Goal: Task Accomplishment & Management: Complete application form

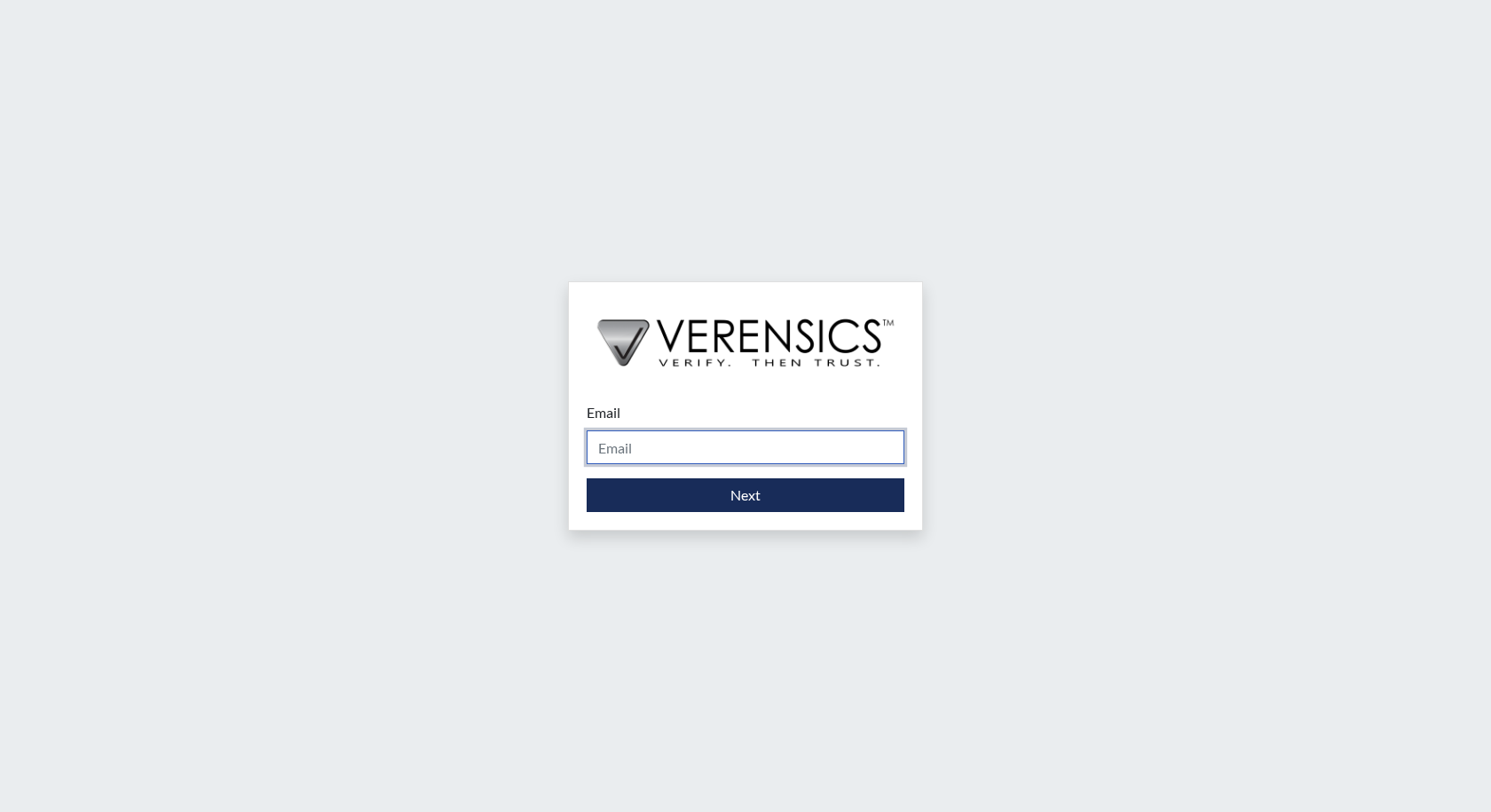
click at [636, 445] on input "Email" at bounding box center [746, 447] width 318 height 34
type input "[PERSON_NAME][EMAIL_ADDRESS][PERSON_NAME][DOMAIN_NAME]"
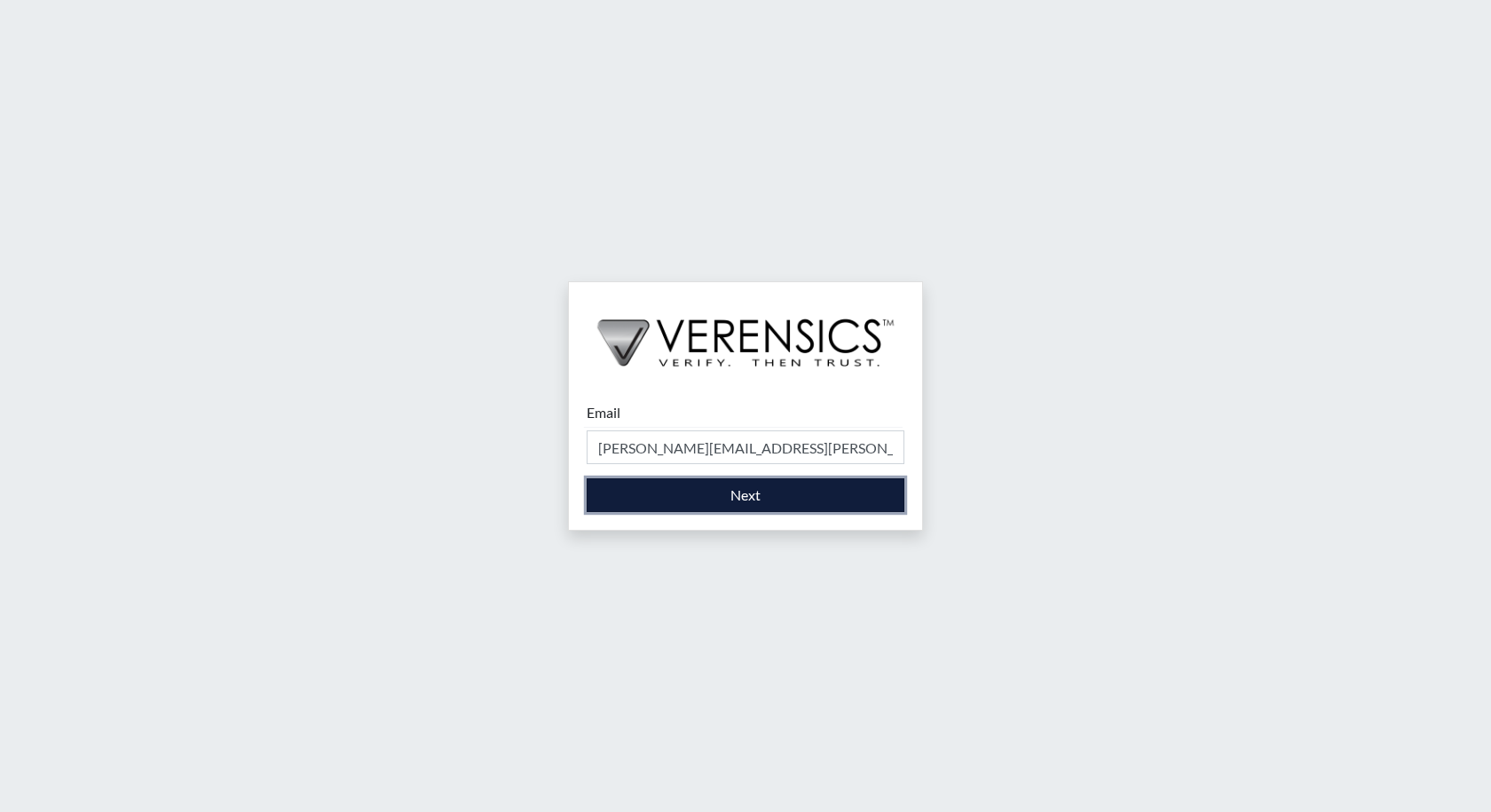
click at [727, 503] on button "Next" at bounding box center [746, 495] width 318 height 34
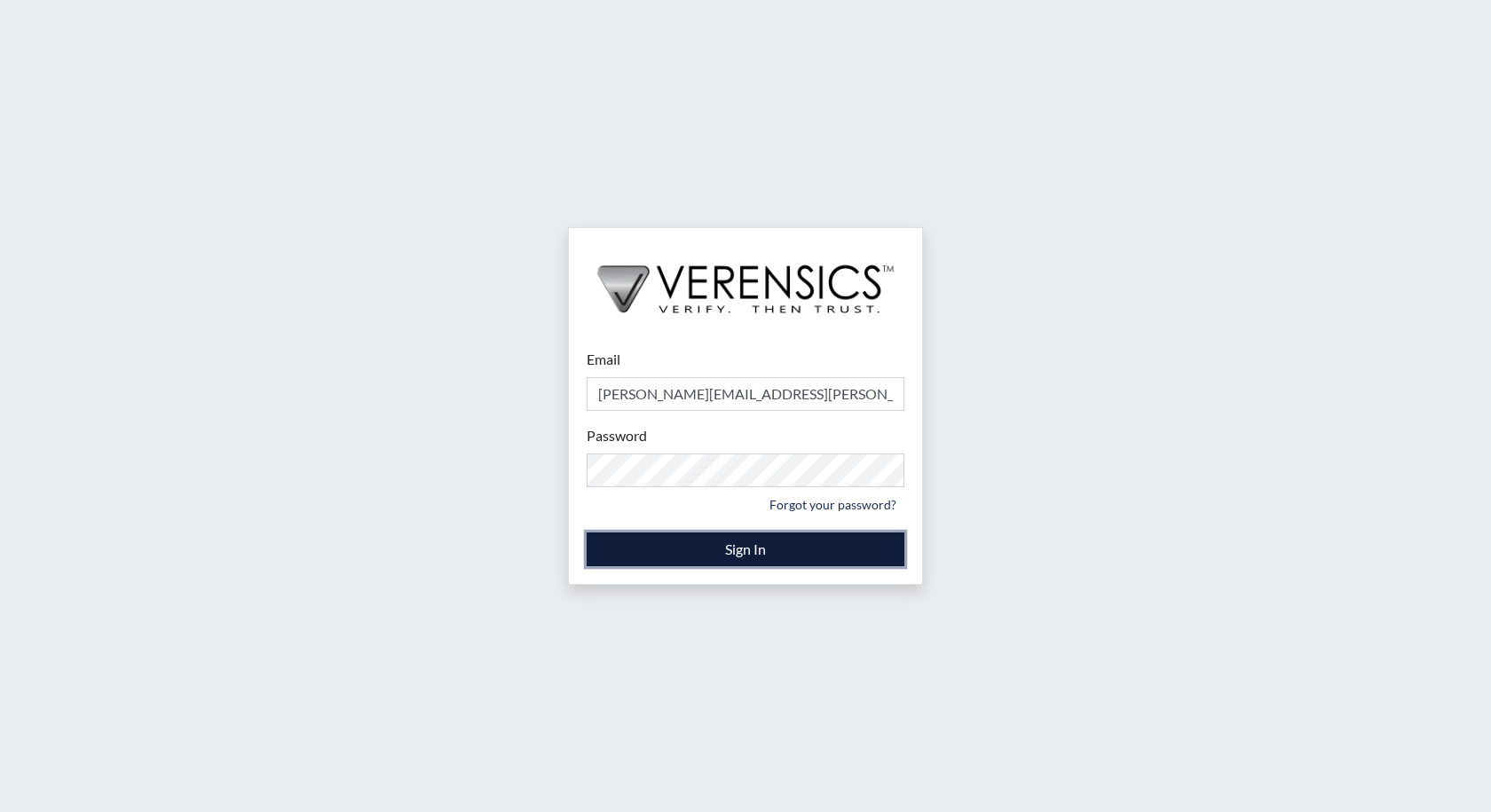
click at [765, 559] on button "Sign In" at bounding box center [746, 549] width 318 height 34
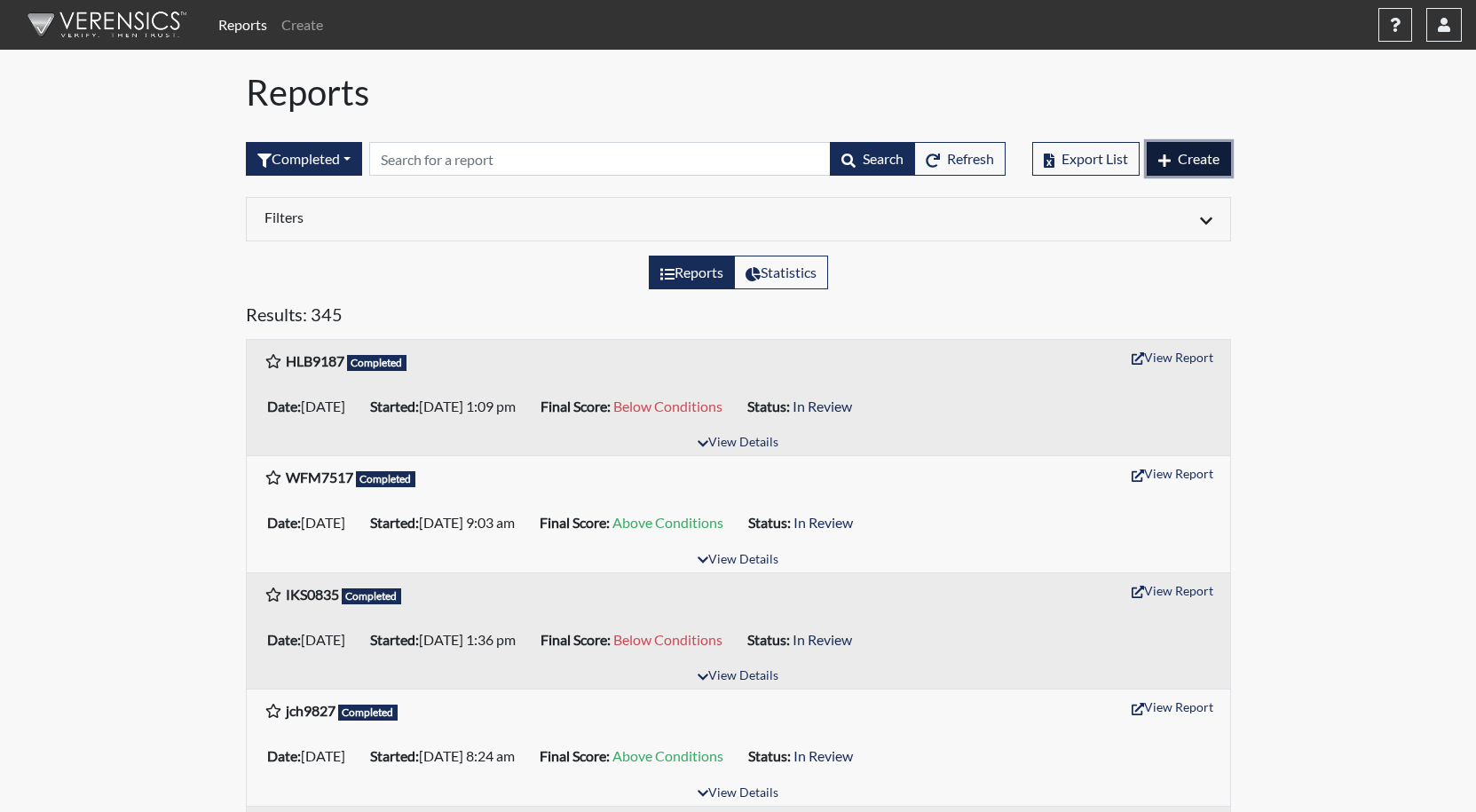
click at [1190, 153] on span "Create" at bounding box center [1199, 158] width 42 height 17
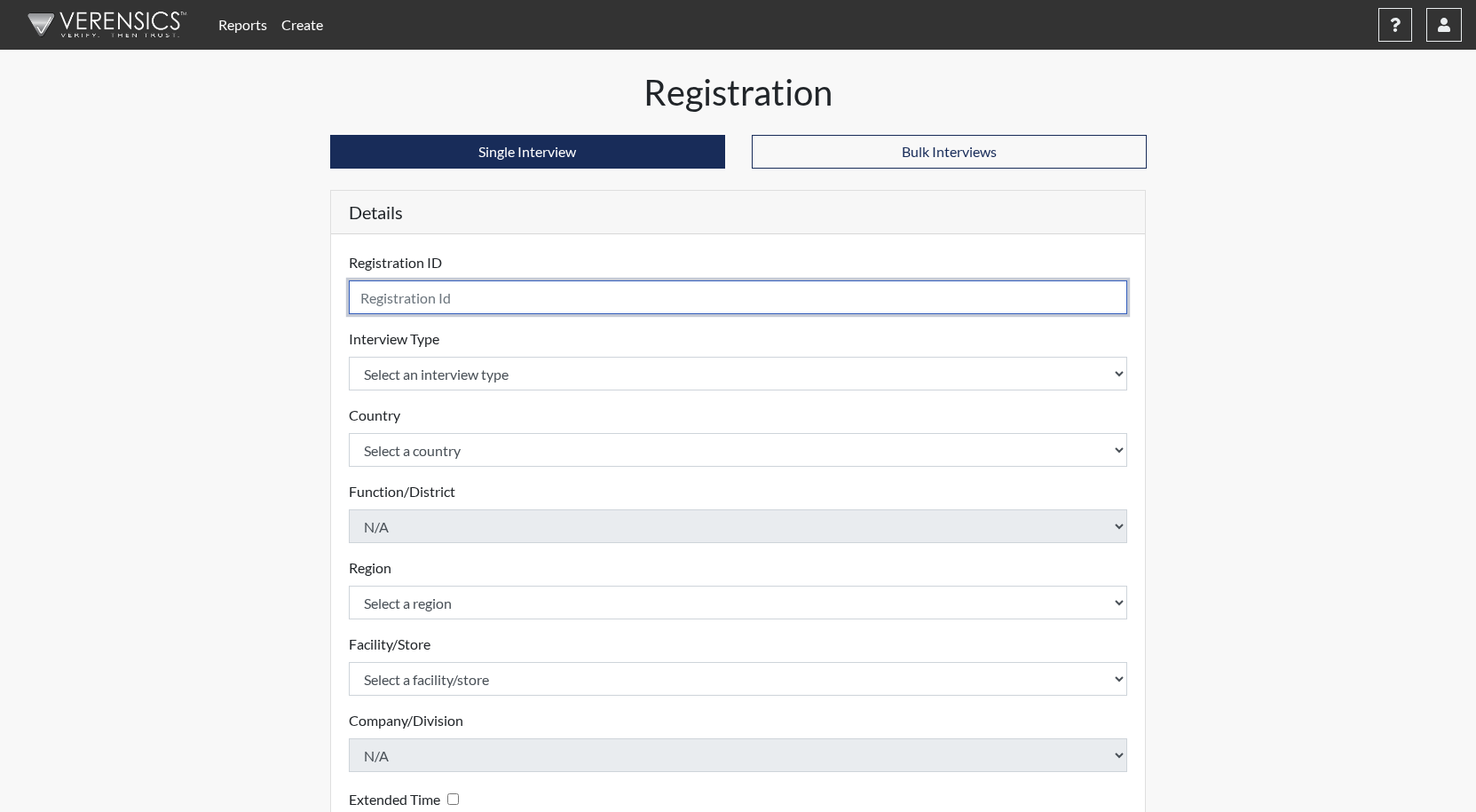
click at [402, 301] on input "text" at bounding box center [738, 297] width 780 height 34
type input "DWM5991"
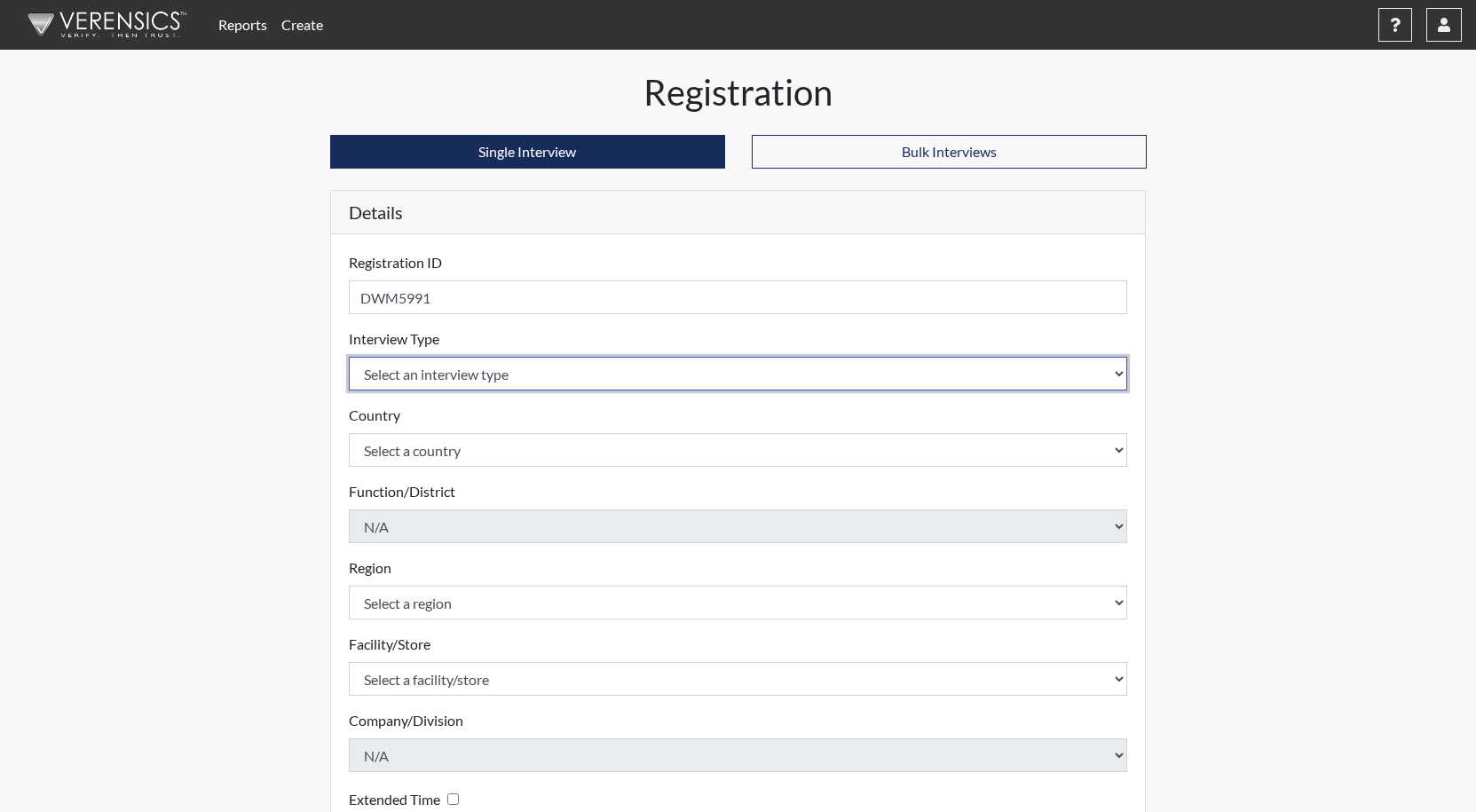
click at [428, 370] on select "Select an interview type Corrections Pre-Employment" at bounding box center [738, 373] width 780 height 34
select select "ff733e93-e1bf-11ea-9c9f-0eff0cf7eb8f"
click at [349, 356] on select "Select an interview type Corrections Pre-Employment" at bounding box center [738, 373] width 780 height 34
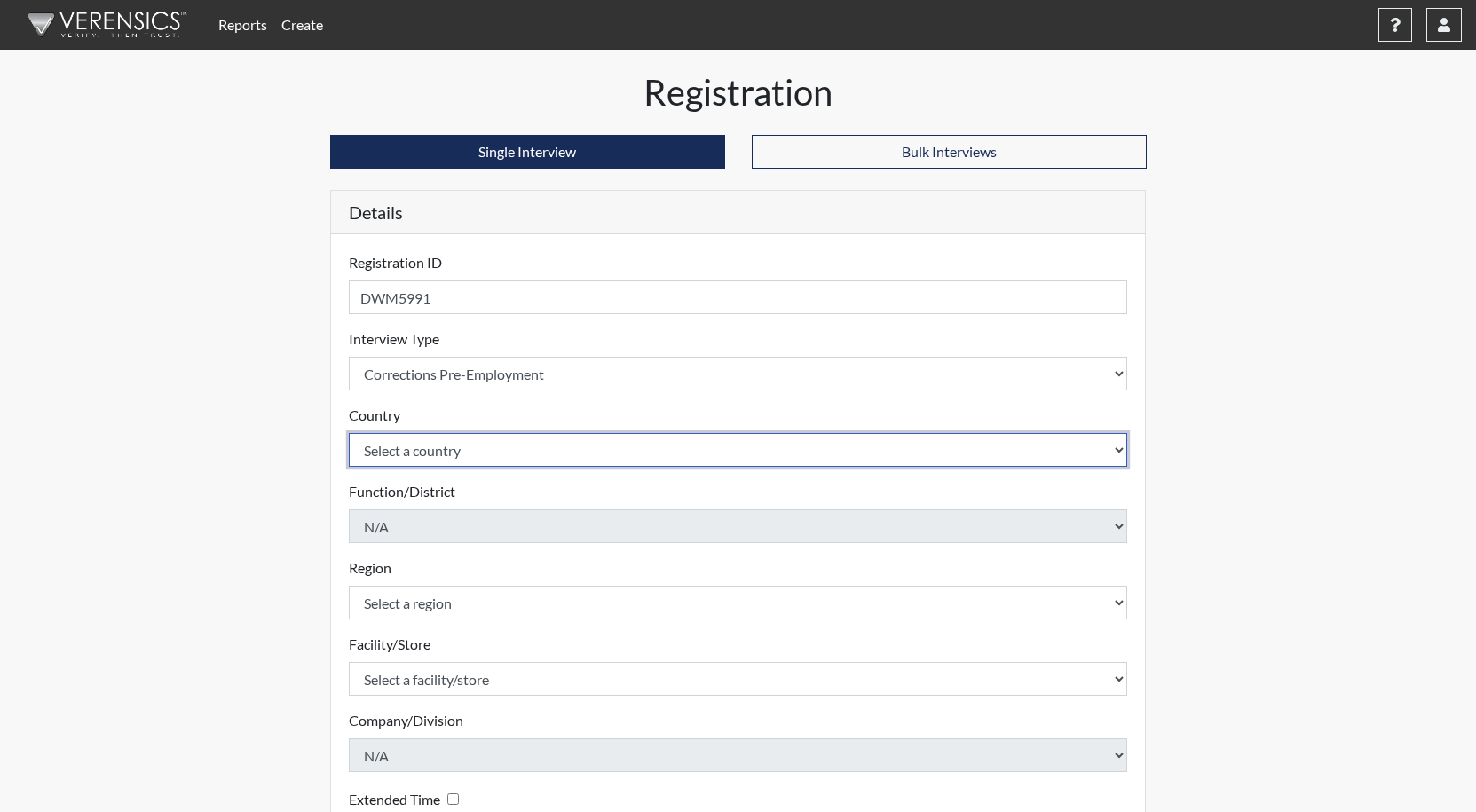
click at [413, 445] on select "Select a country [GEOGRAPHIC_DATA] [GEOGRAPHIC_DATA]" at bounding box center [738, 450] width 780 height 34
select select "united-states-of-[GEOGRAPHIC_DATA]"
click at [349, 433] on select "Select a country [GEOGRAPHIC_DATA] [GEOGRAPHIC_DATA]" at bounding box center [738, 450] width 780 height 34
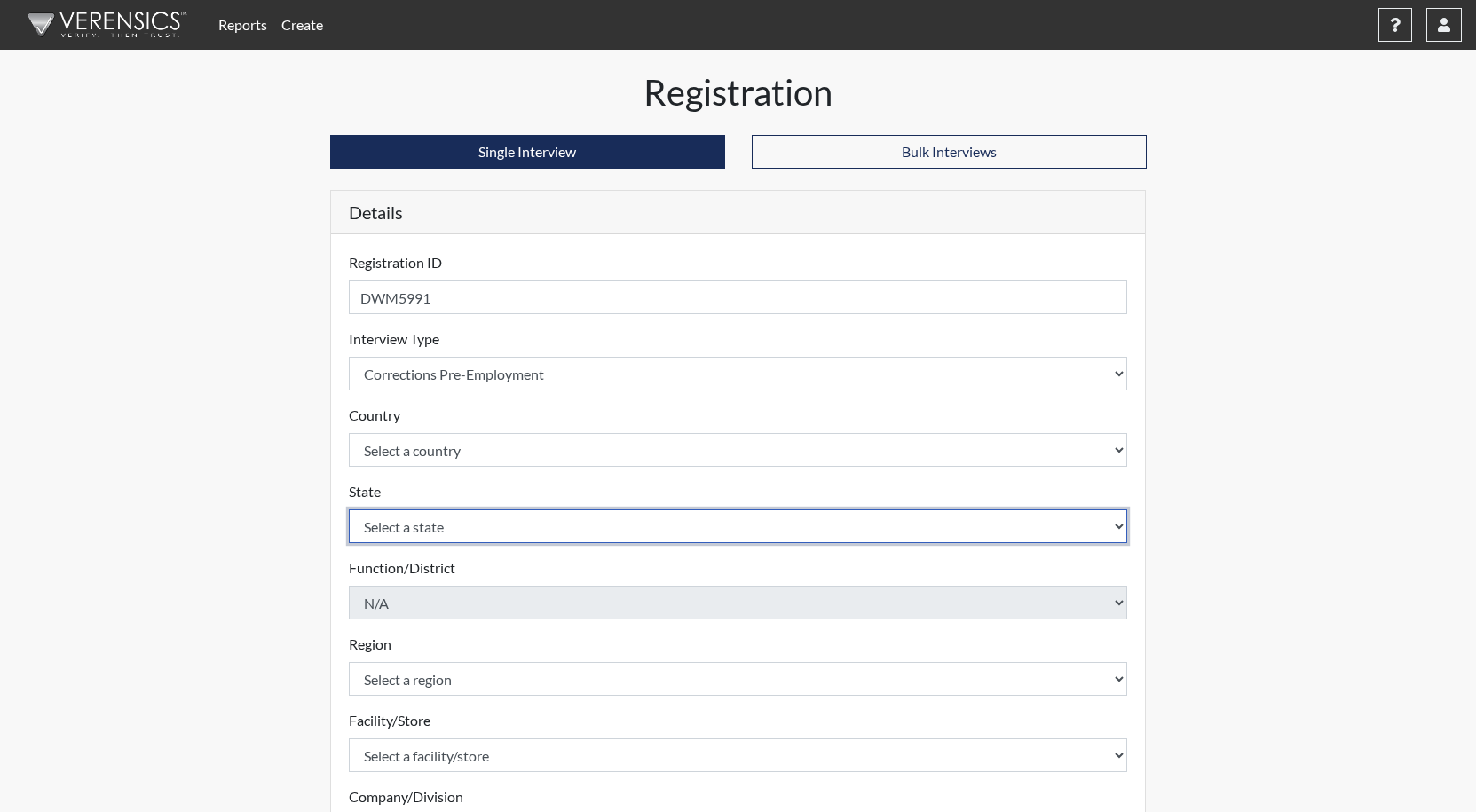
click at [417, 522] on select "Select a state [US_STATE] [US_STATE] [US_STATE] [US_STATE] [US_STATE] [US_STATE…" at bounding box center [738, 526] width 780 height 34
select select "GA"
click at [349, 509] on select "Select a state [US_STATE] [US_STATE] [US_STATE] [US_STATE] [US_STATE] [US_STATE…" at bounding box center [738, 526] width 780 height 34
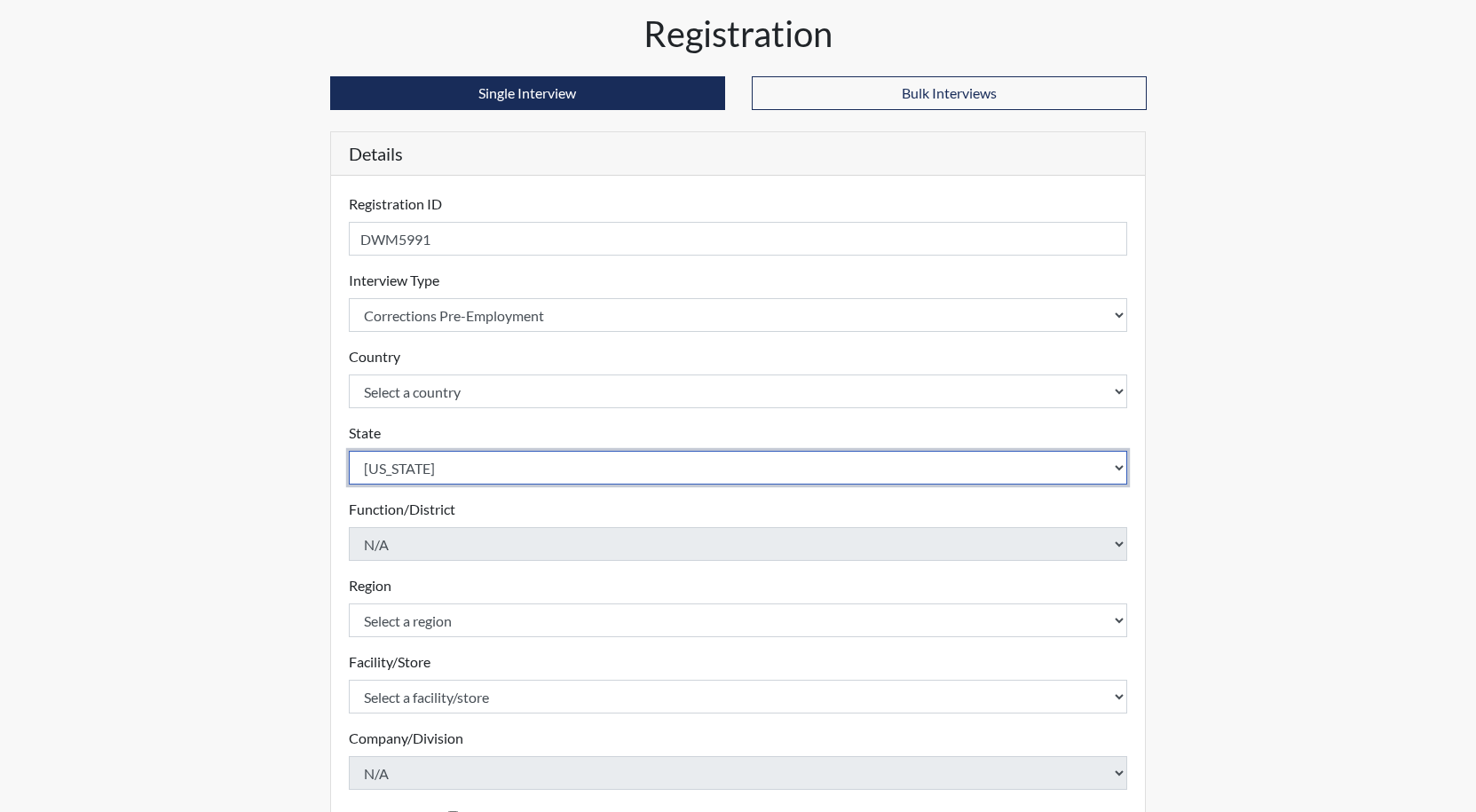
scroll to position [263, 0]
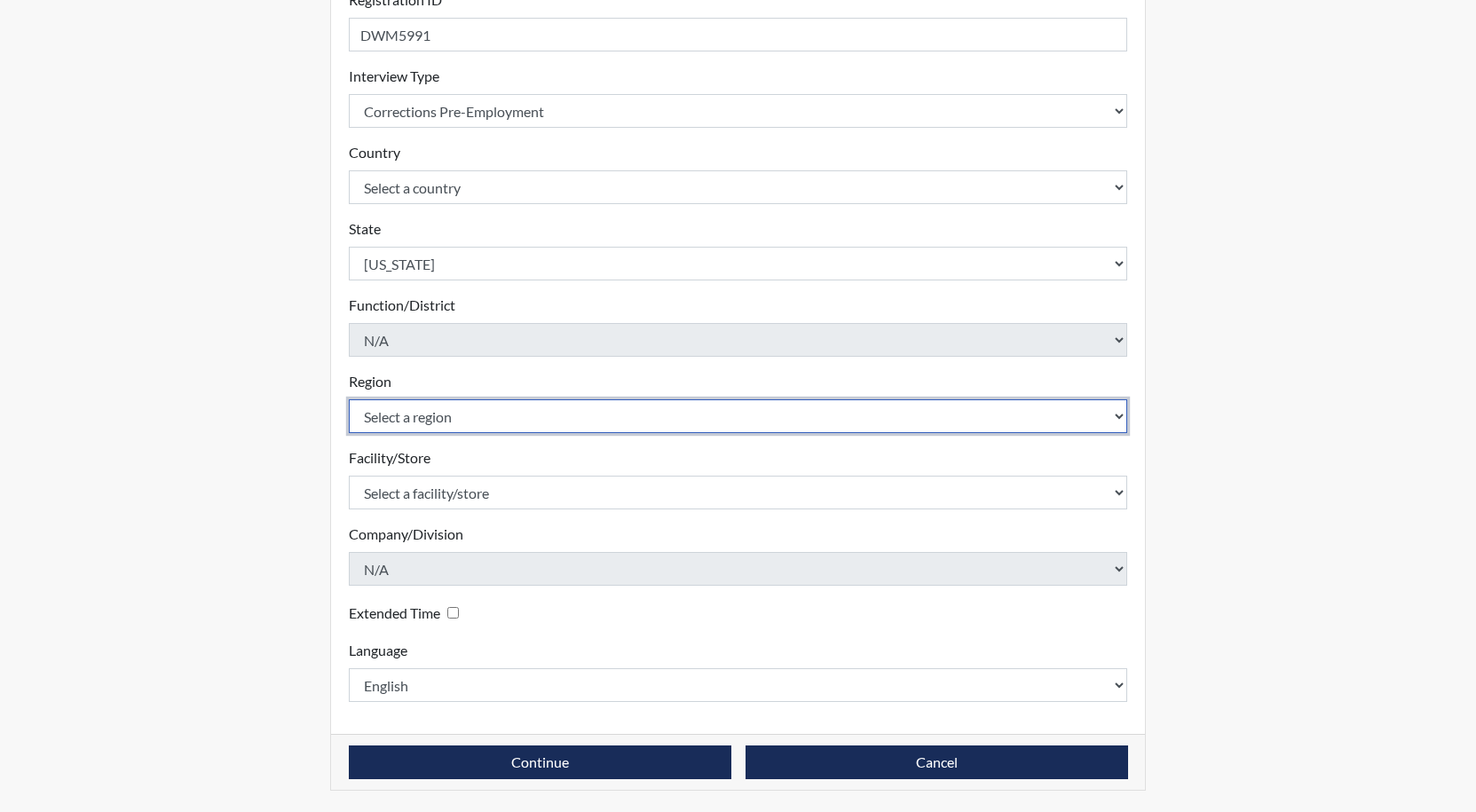
click at [505, 418] on select "Select a region [GEOGRAPHIC_DATA]" at bounding box center [738, 416] width 780 height 34
select select "8bdab1f8-09d2-48bf-ae6d-f2dae3084107"
click at [349, 399] on select "Select a region [GEOGRAPHIC_DATA]" at bounding box center [738, 416] width 780 height 34
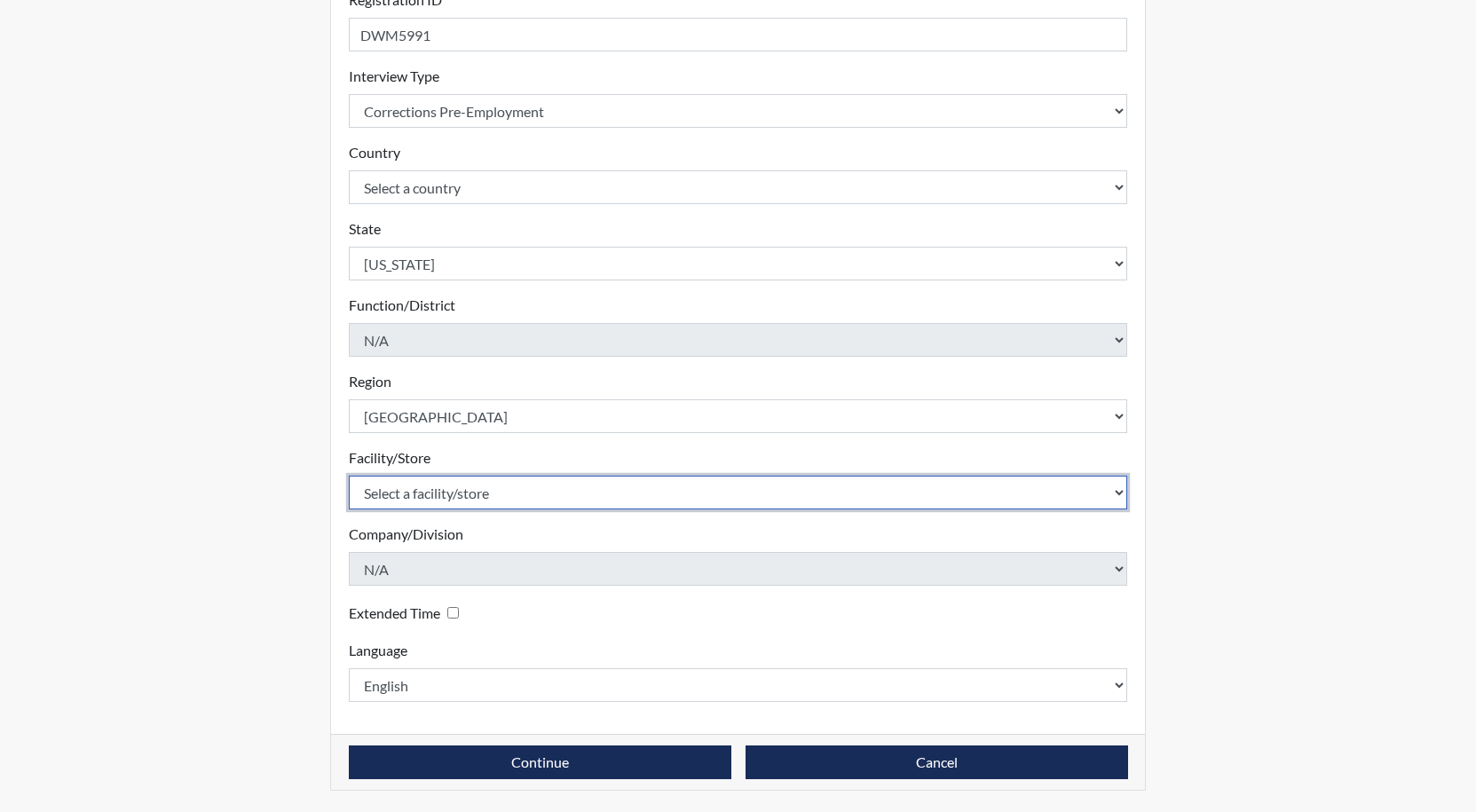
click at [490, 501] on select "Select a facility/store GD&CP SMU*+" at bounding box center [738, 492] width 780 height 34
select select "43ff33d3-b326-4461-b740-f0025afaca61"
click at [349, 475] on select "Select a facility/store GD&CP SMU*+" at bounding box center [738, 492] width 780 height 34
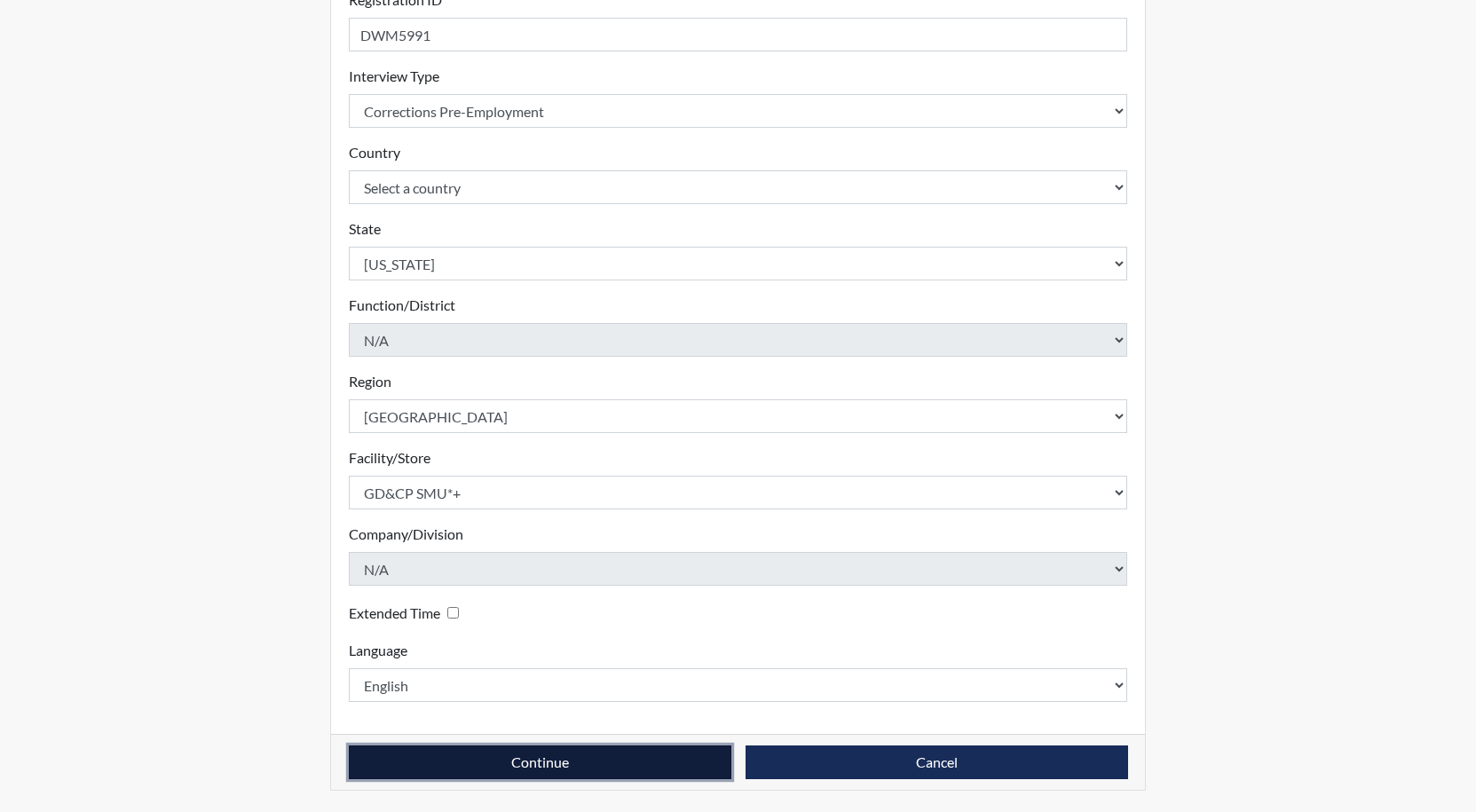
click at [507, 765] on button "Continue" at bounding box center [540, 762] width 383 height 34
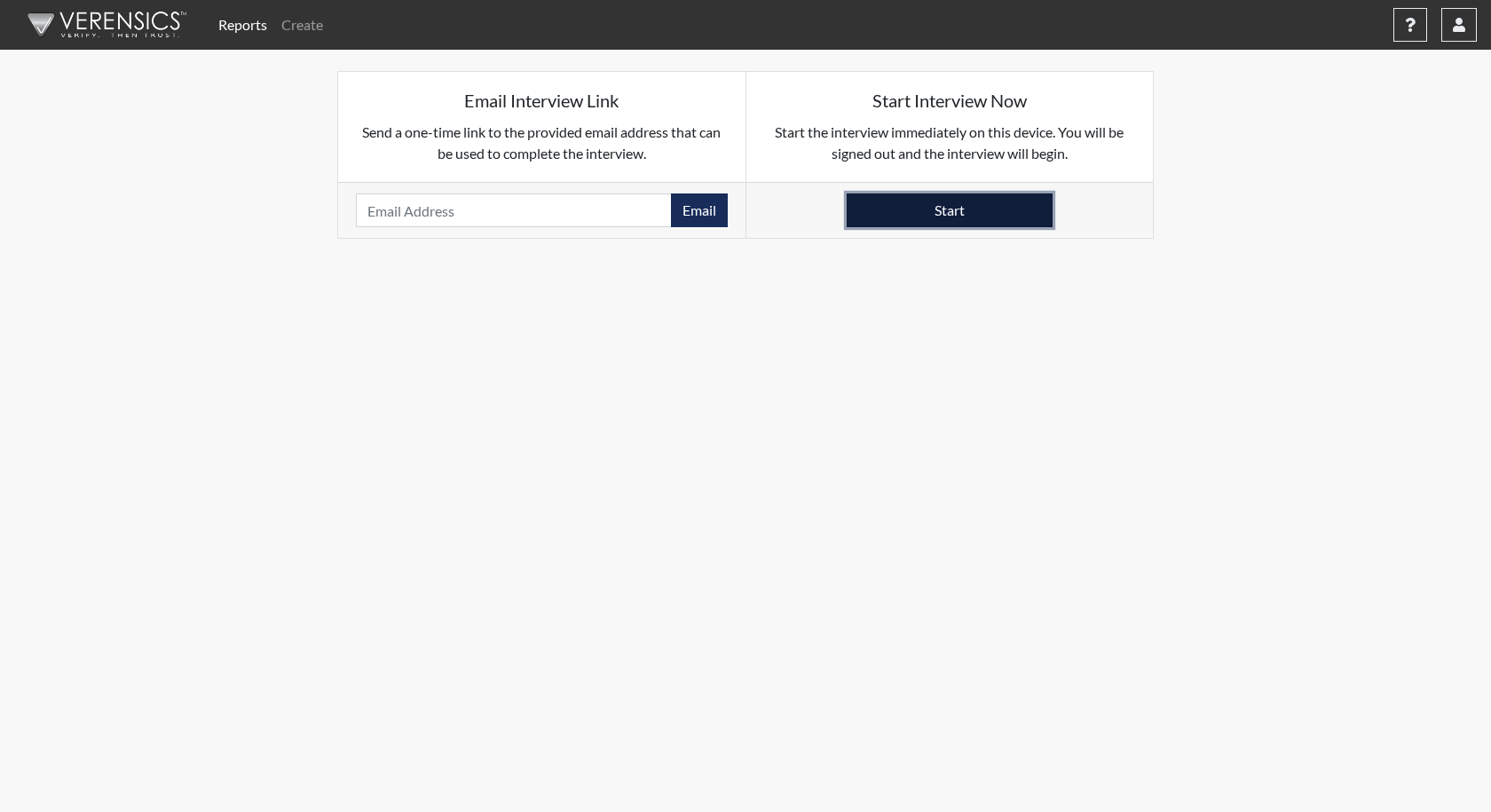
click at [969, 210] on button "Start" at bounding box center [950, 210] width 206 height 34
